Goal: Navigation & Orientation: Find specific page/section

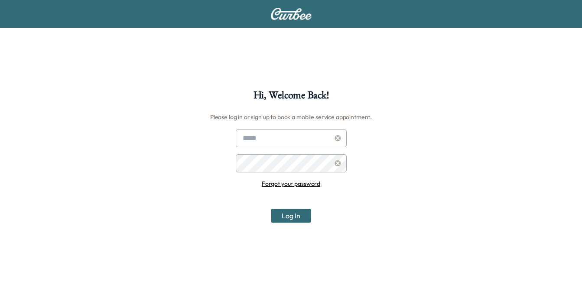
type input "**********"
click at [292, 217] on button "Log In" at bounding box center [291, 216] width 40 height 14
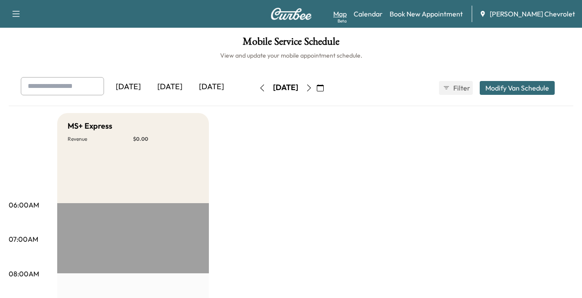
click at [347, 14] on link "Map Beta" at bounding box center [339, 14] width 13 height 10
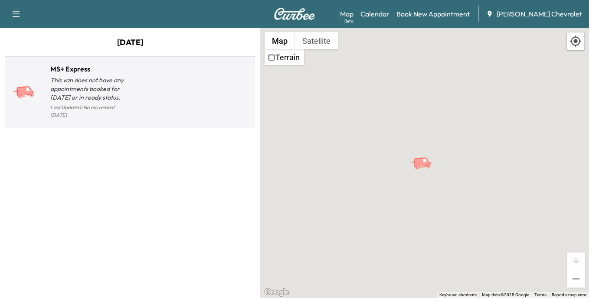
click at [74, 83] on p "This van does not have any appointments booked for [DATE] or in ready status." at bounding box center [90, 89] width 80 height 26
